Goal: Task Accomplishment & Management: Complete application form

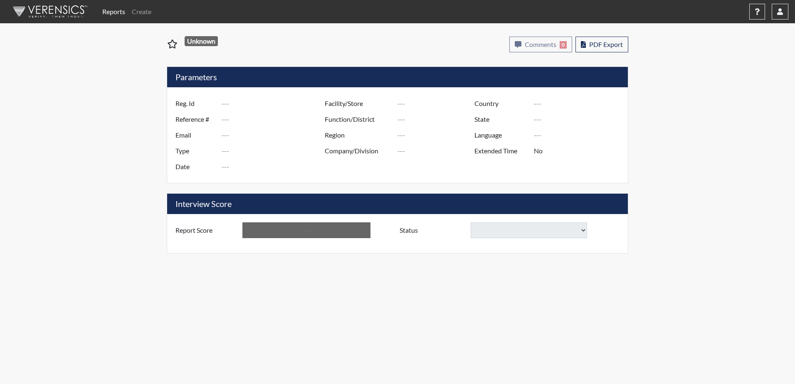
type input "[PERSON_NAME] 4294"
type input "50935"
type input "[PERSON_NAME][EMAIL_ADDRESS][PERSON_NAME][DOMAIN_NAME]"
type input "Corrections Pre-Employment"
type input "[DATE]"
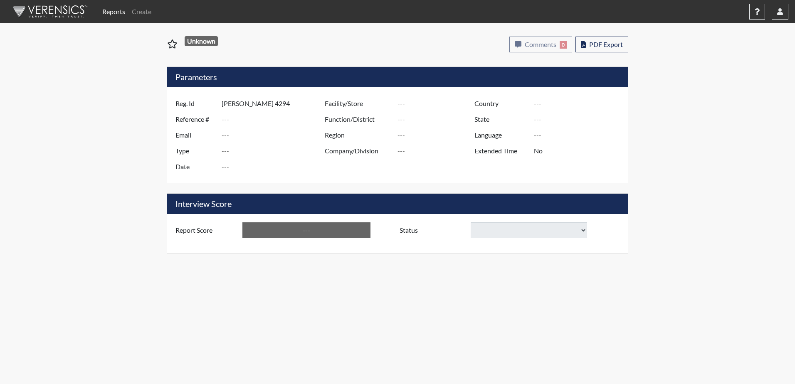
type input "[PERSON_NAME]"
type input "[GEOGRAPHIC_DATA]"
type input "[US_STATE]"
type input "English"
type input "Yes"
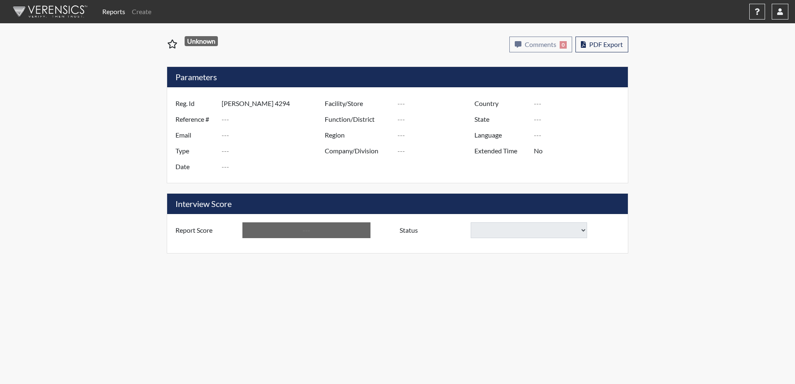
type input "Above Conditions"
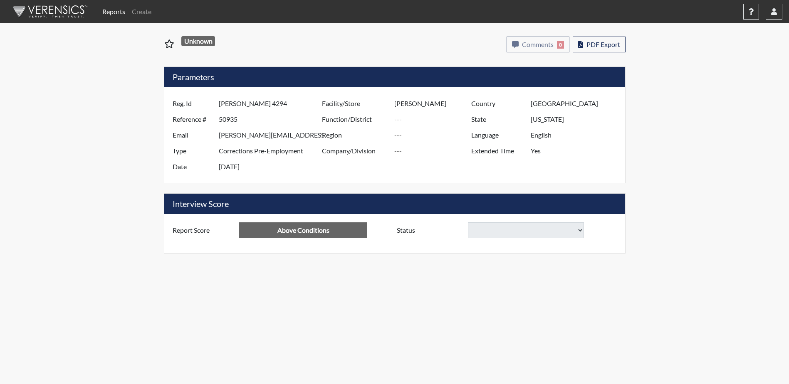
select select
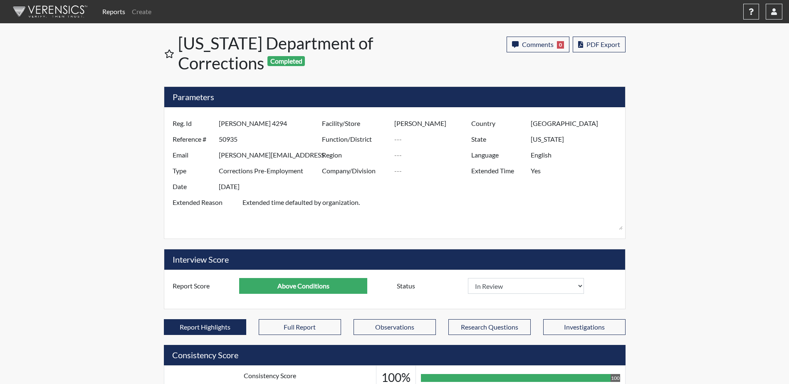
scroll to position [138, 346]
